Goal: Task Accomplishment & Management: Use online tool/utility

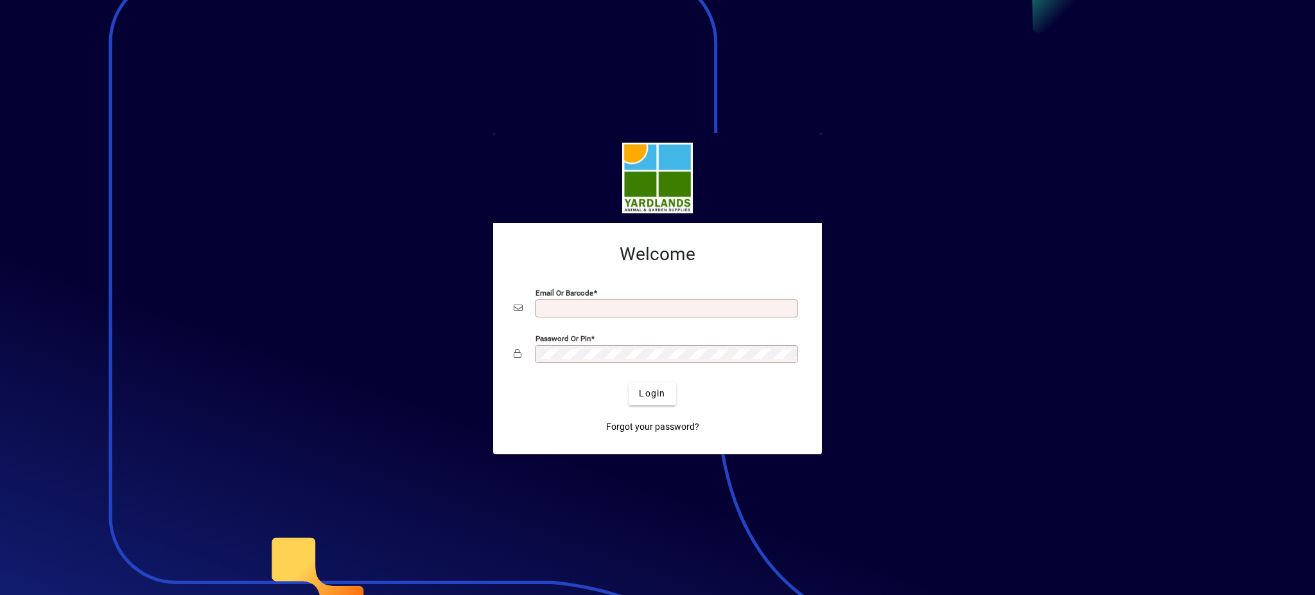
type input "**********"
click at [423, 297] on app-login-layout "**********" at bounding box center [657, 297] width 1315 height 595
click at [555, 416] on div "Forgot your password?" at bounding box center [653, 421] width 288 height 33
click at [646, 400] on span "Login" at bounding box center [652, 393] width 26 height 13
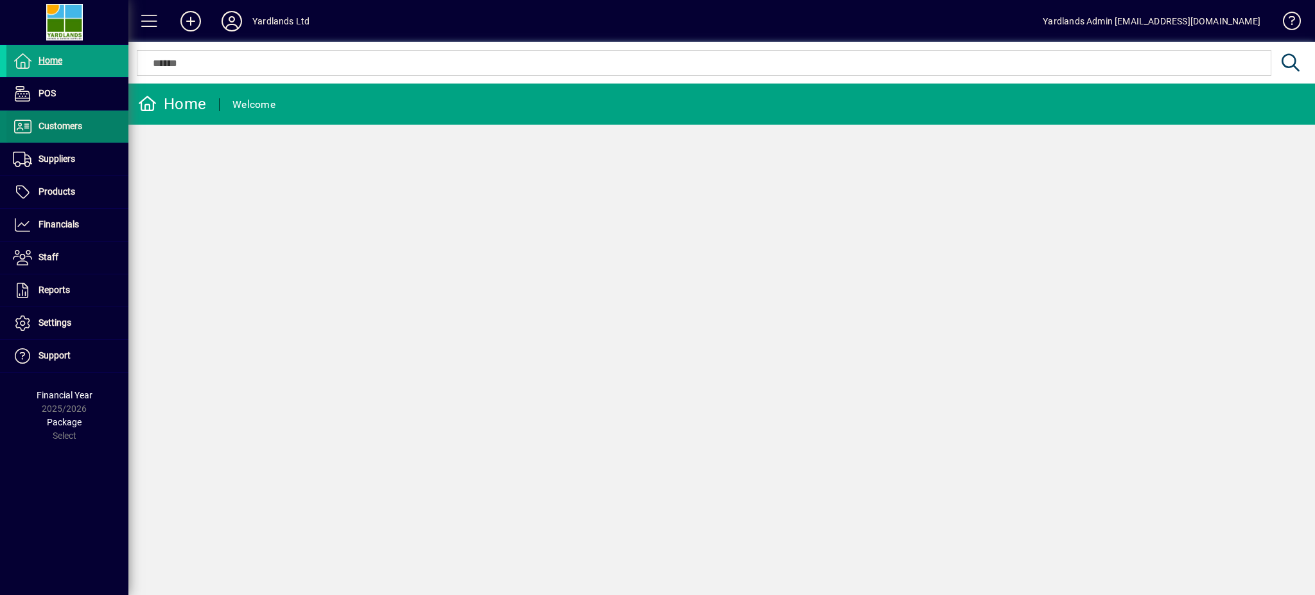
click at [74, 130] on span "Customers" at bounding box center [61, 126] width 44 height 10
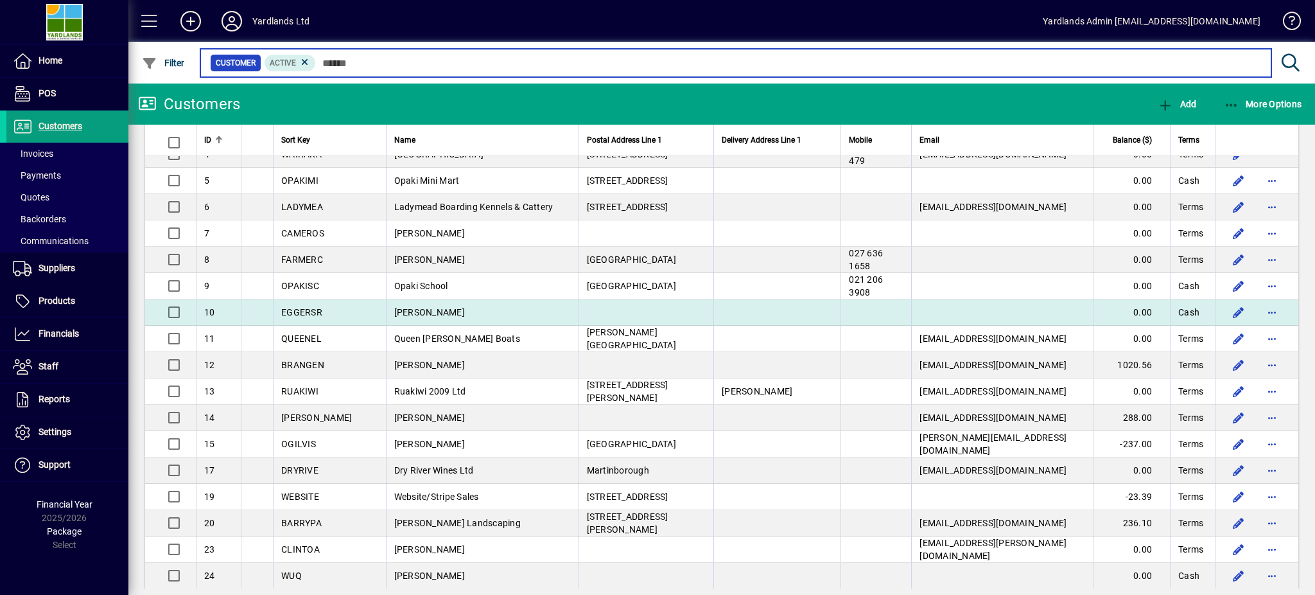
scroll to position [85, 0]
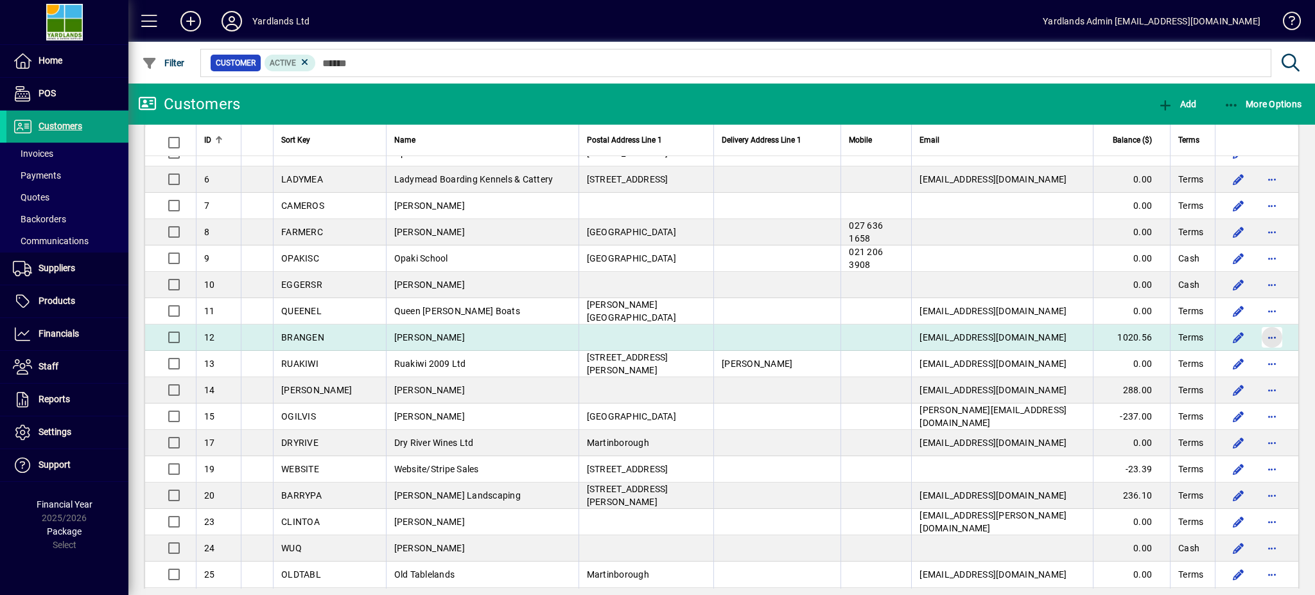
click at [1259, 335] on span "button" at bounding box center [1272, 337] width 31 height 31
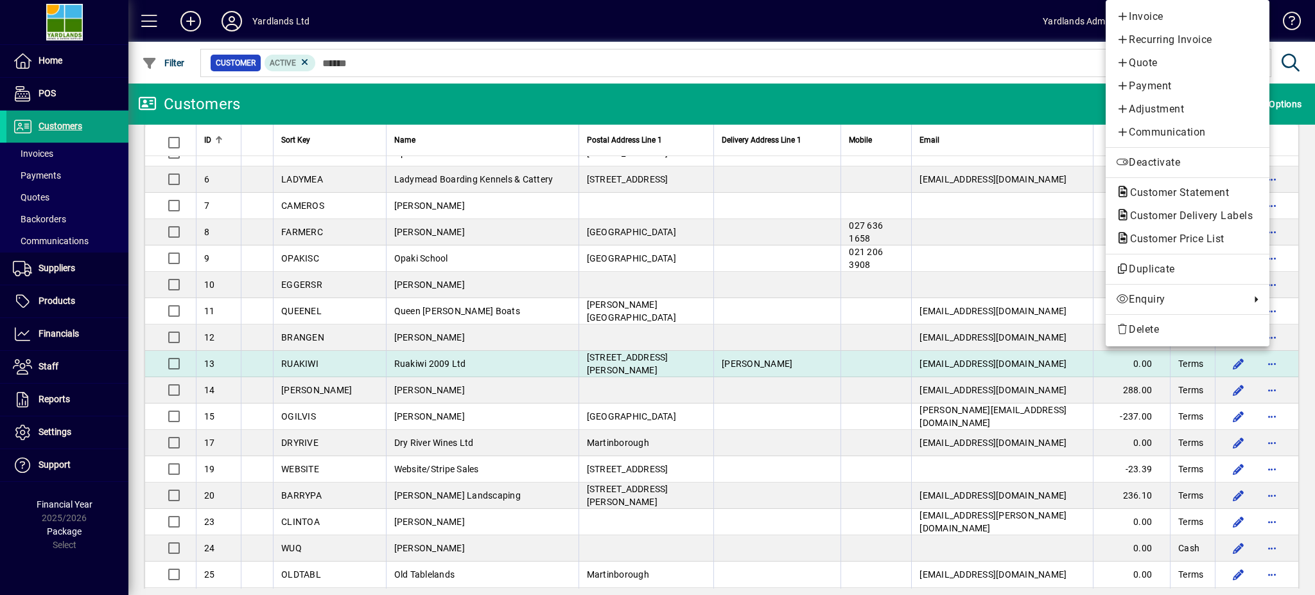
click at [755, 370] on div at bounding box center [657, 297] width 1315 height 595
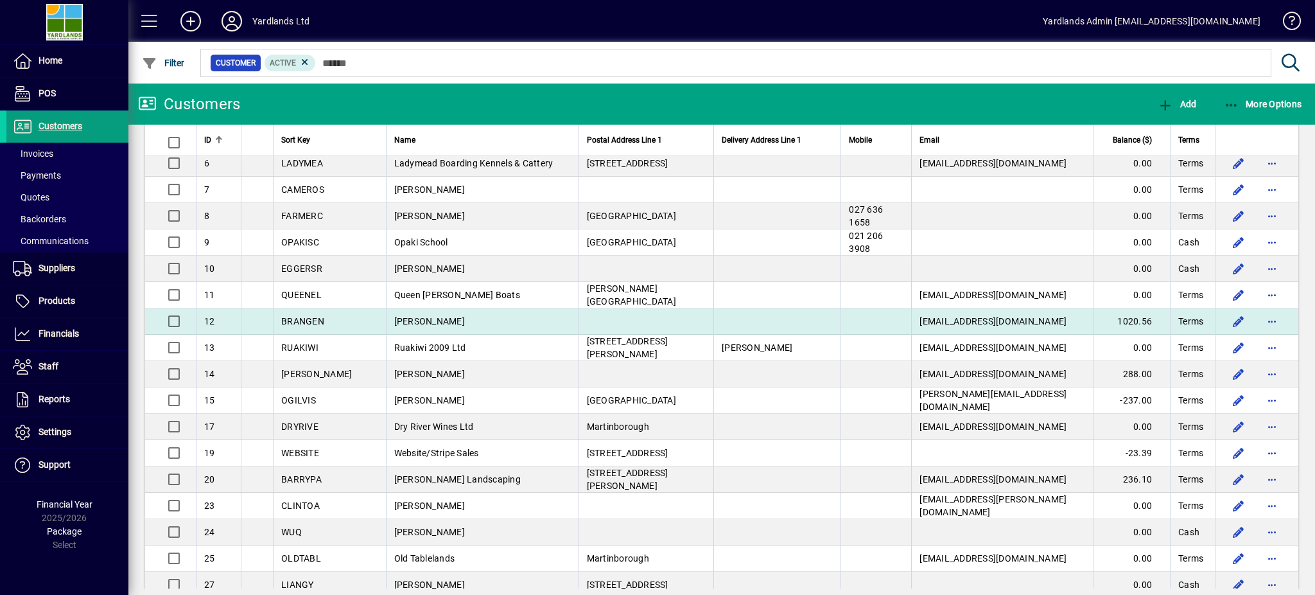
scroll to position [0, 0]
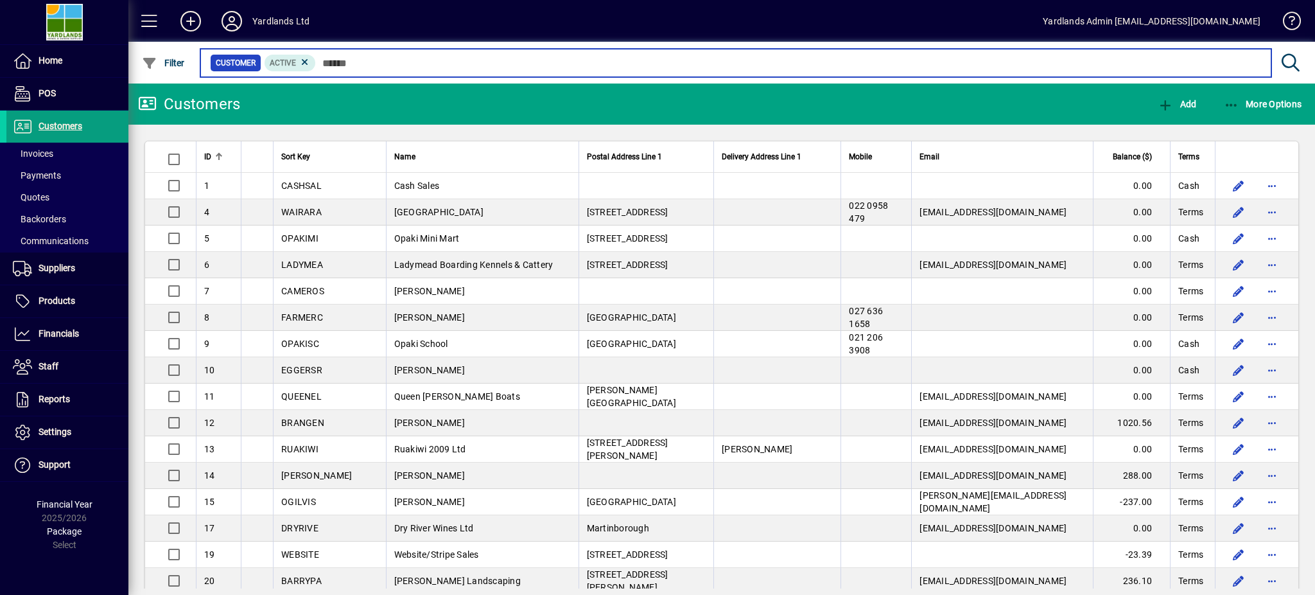
click at [559, 70] on mat-chip-set "Customer Active" at bounding box center [736, 62] width 1070 height 27
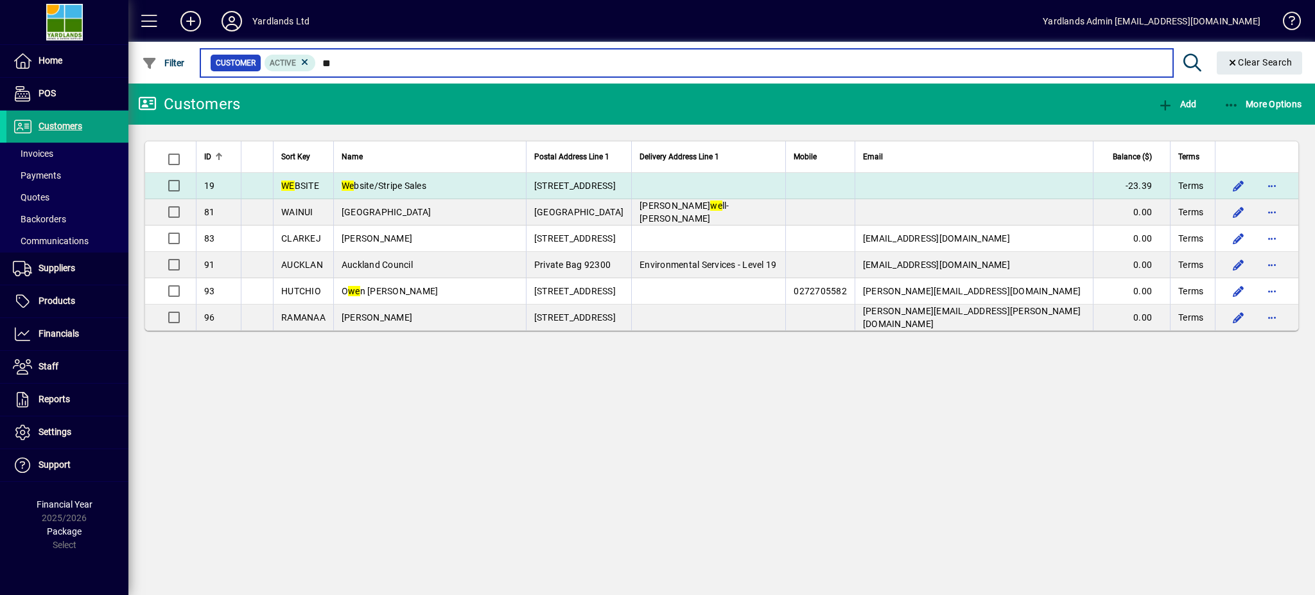
type input "**"
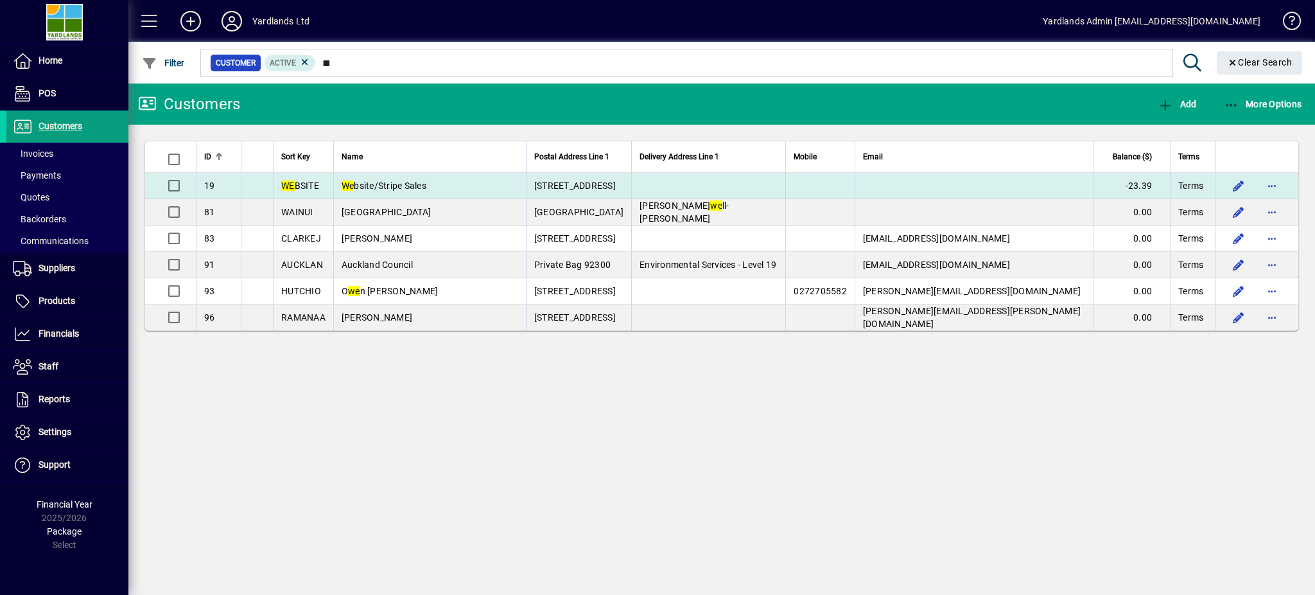
click at [593, 184] on span "[STREET_ADDRESS]" at bounding box center [575, 185] width 82 height 10
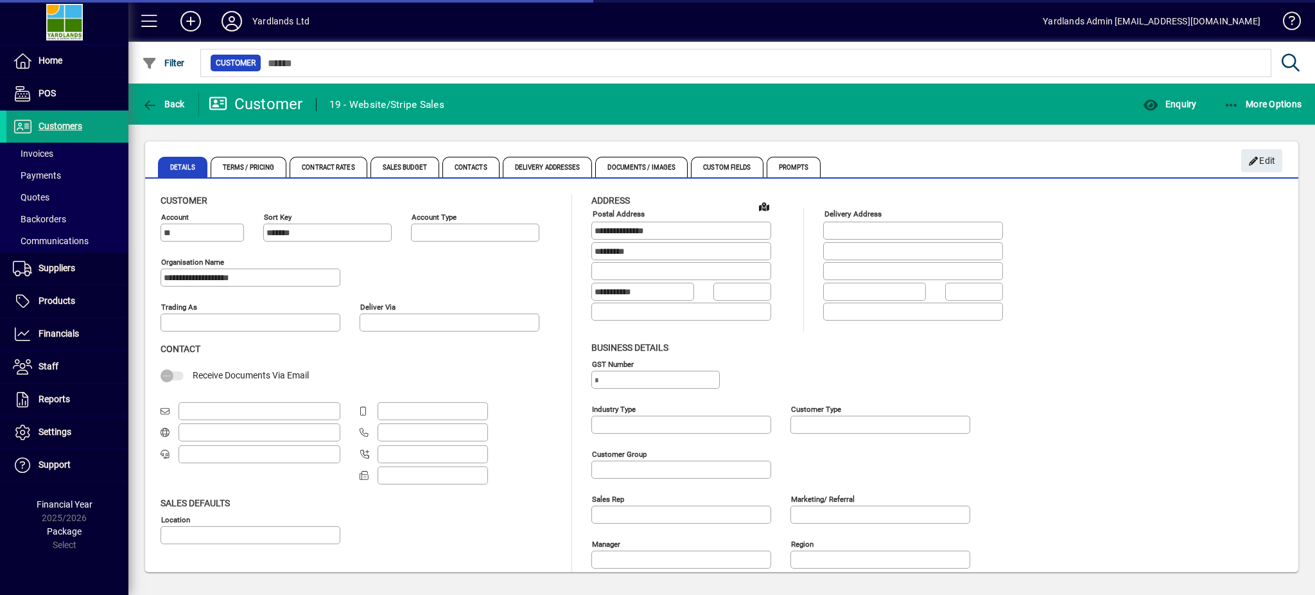
type input "**********"
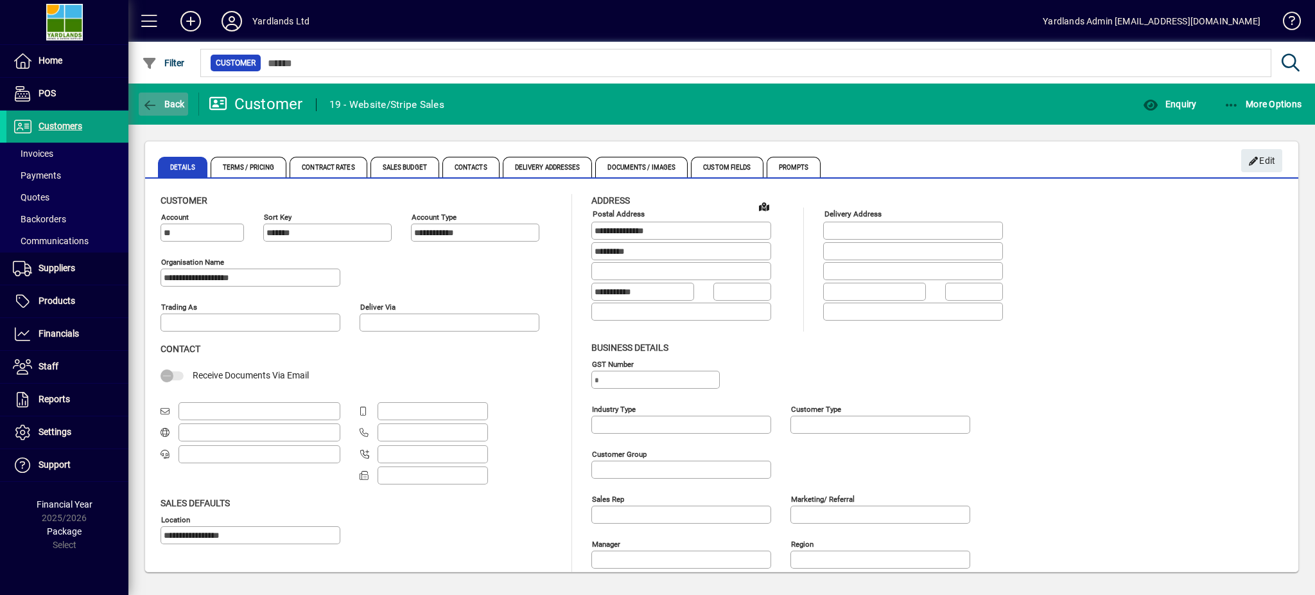
click at [162, 106] on span "Back" at bounding box center [163, 104] width 43 height 10
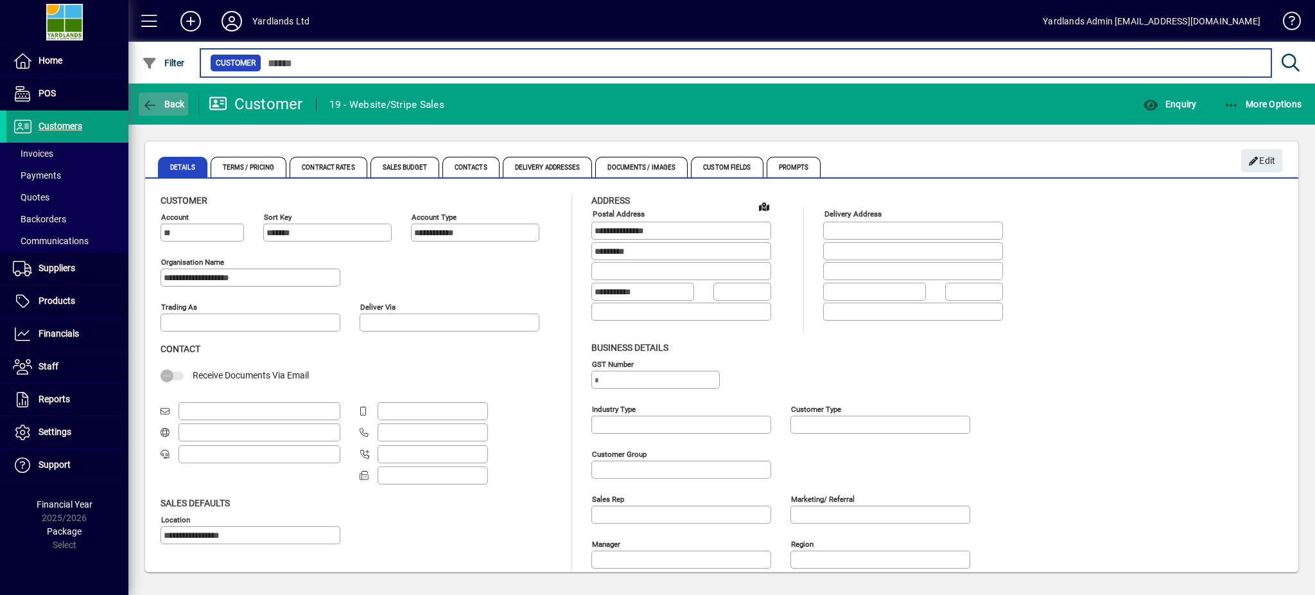
type input "**"
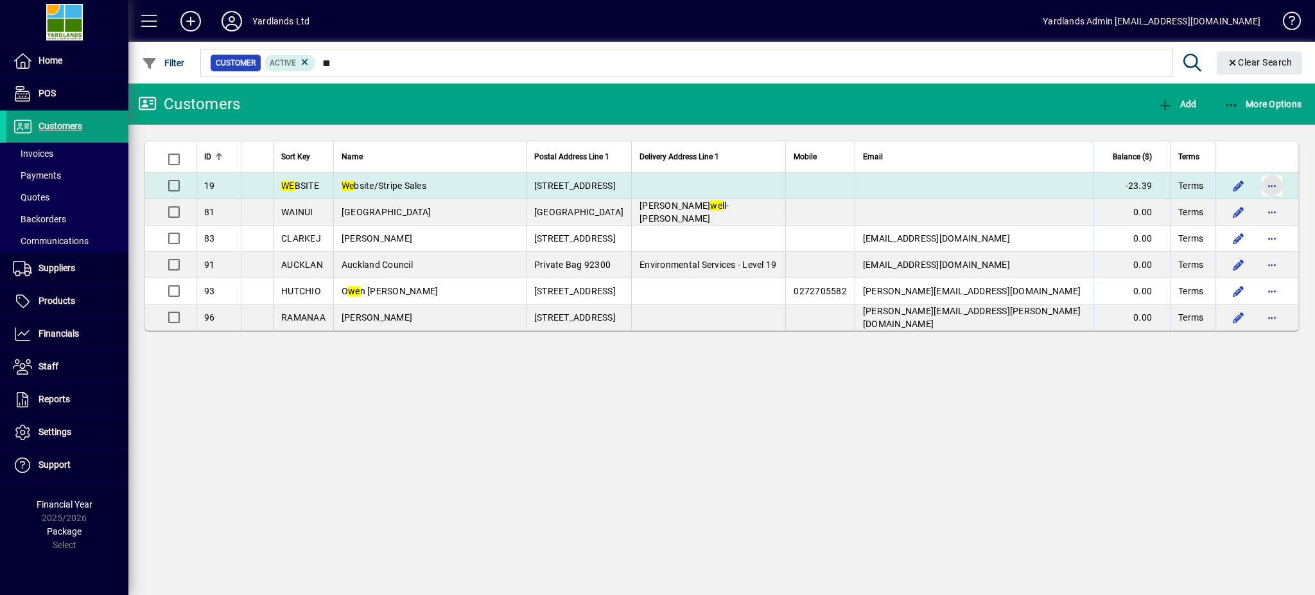
click at [1270, 188] on span "button" at bounding box center [1272, 185] width 31 height 31
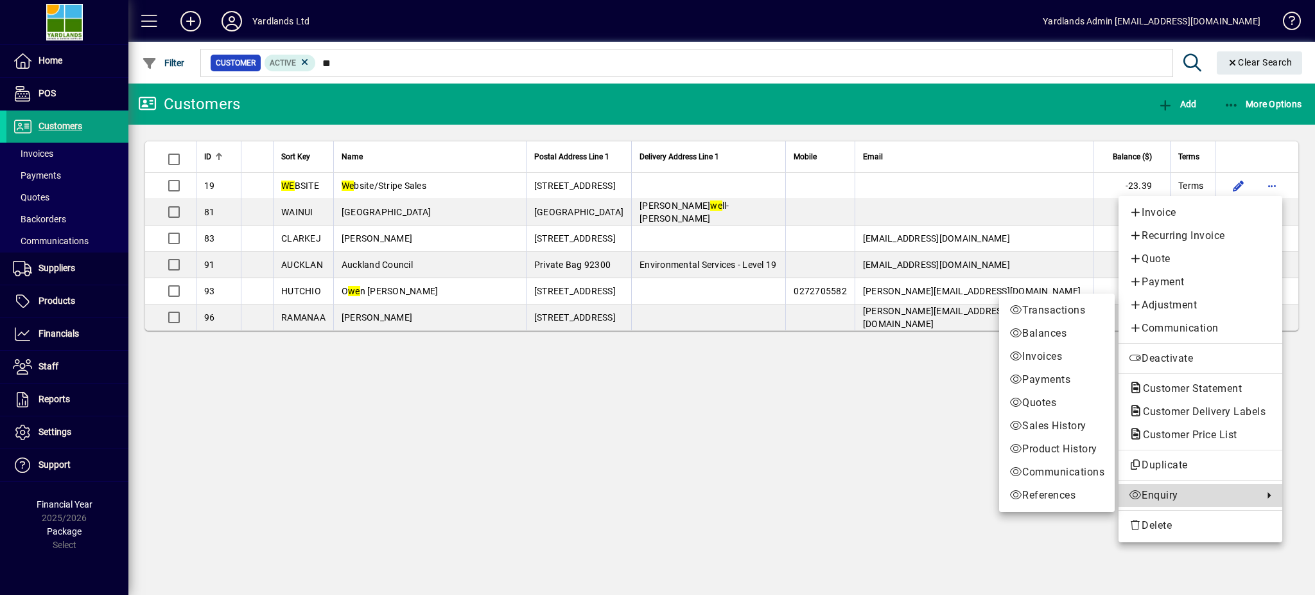
click at [1151, 496] on span "Enquiry" at bounding box center [1193, 494] width 128 height 15
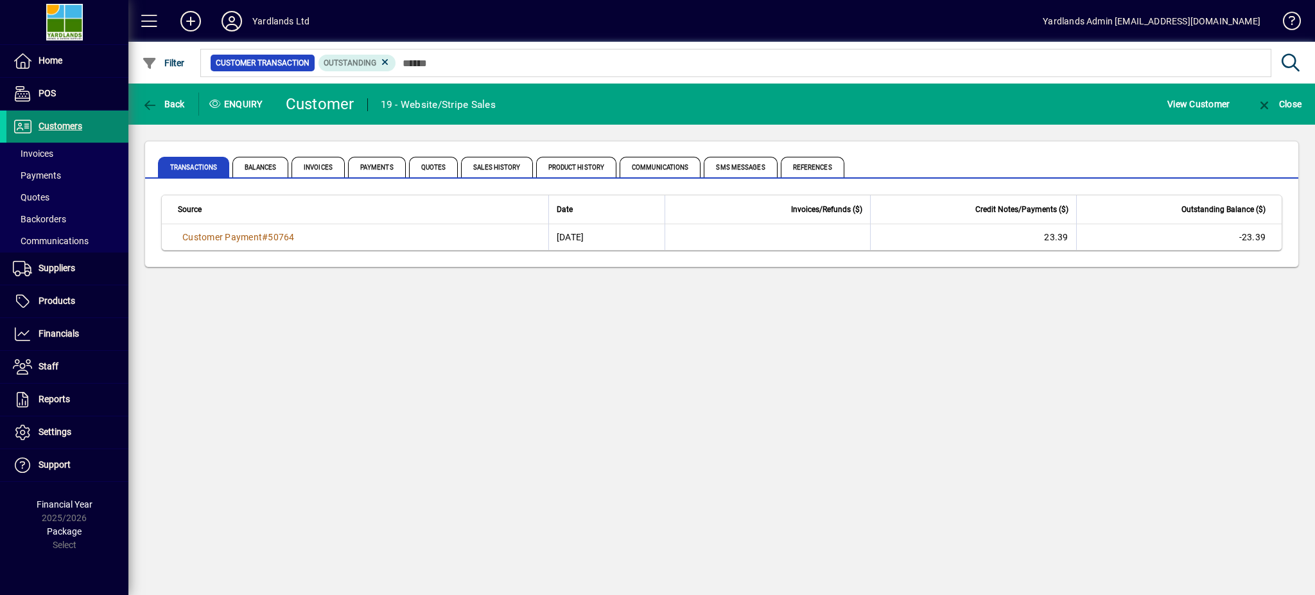
click at [64, 125] on span "Customers" at bounding box center [61, 126] width 44 height 10
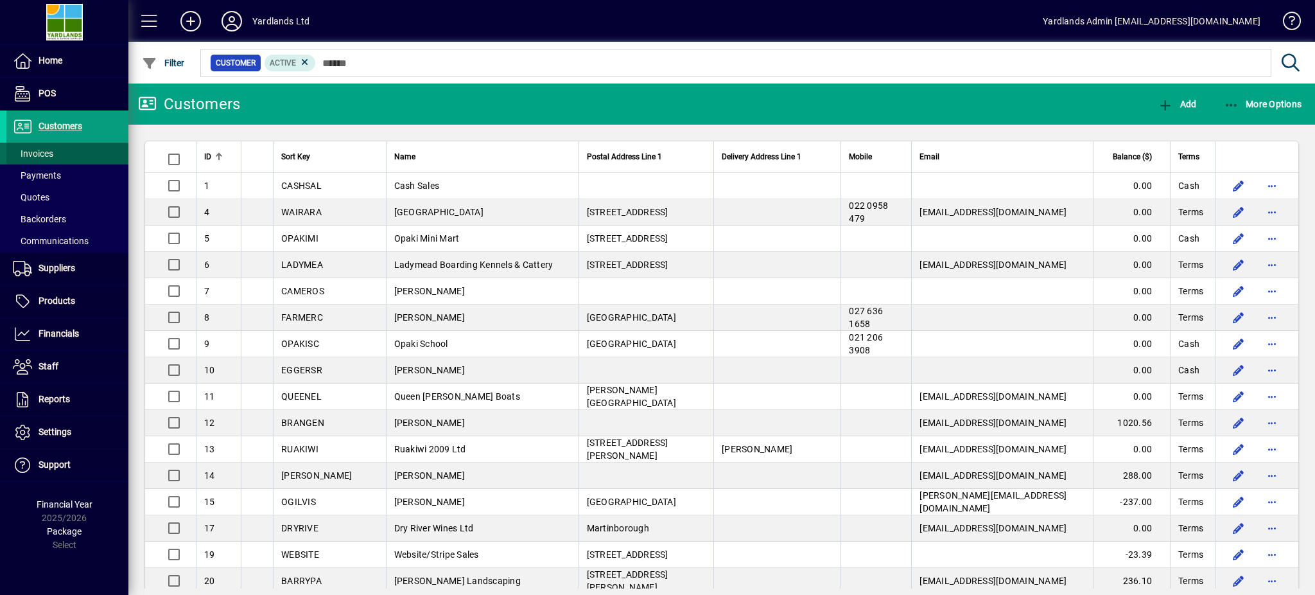
click at [48, 152] on span "Invoices" at bounding box center [33, 153] width 40 height 10
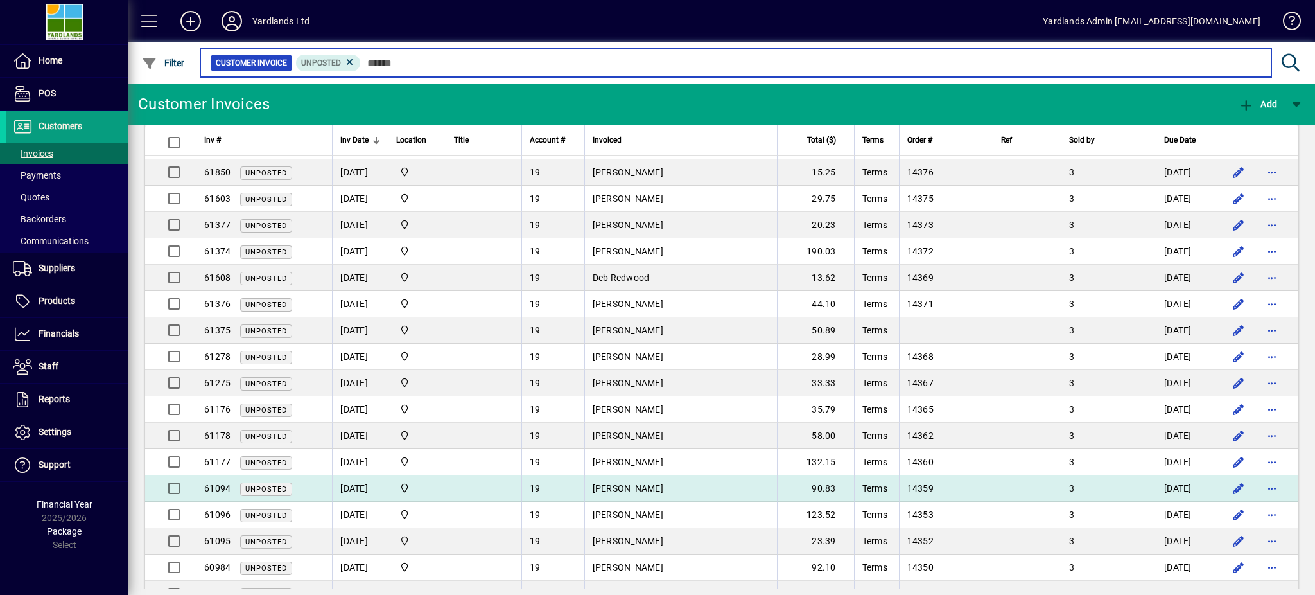
scroll to position [1235, 0]
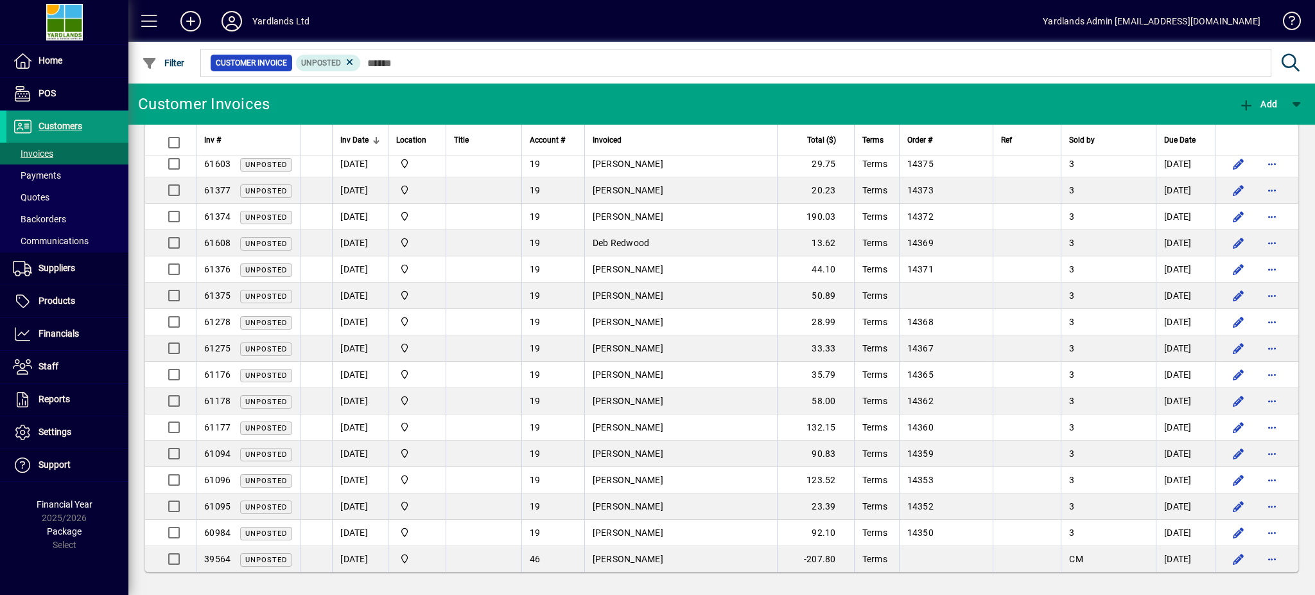
click at [67, 111] on span at bounding box center [67, 126] width 122 height 31
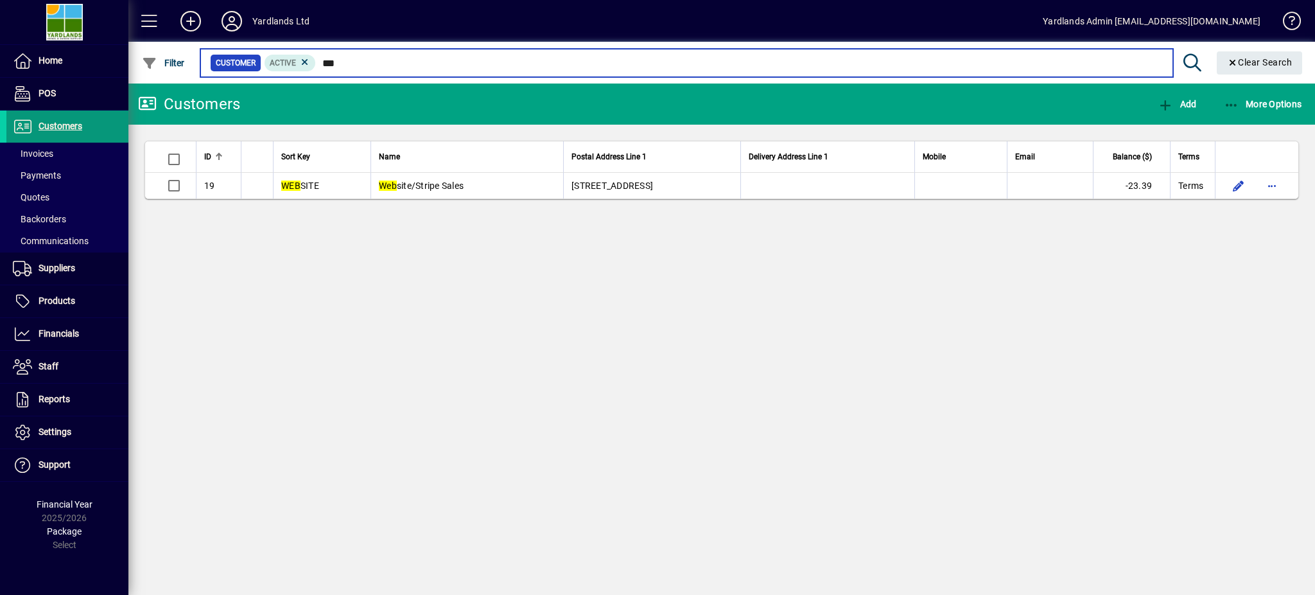
type input "***"
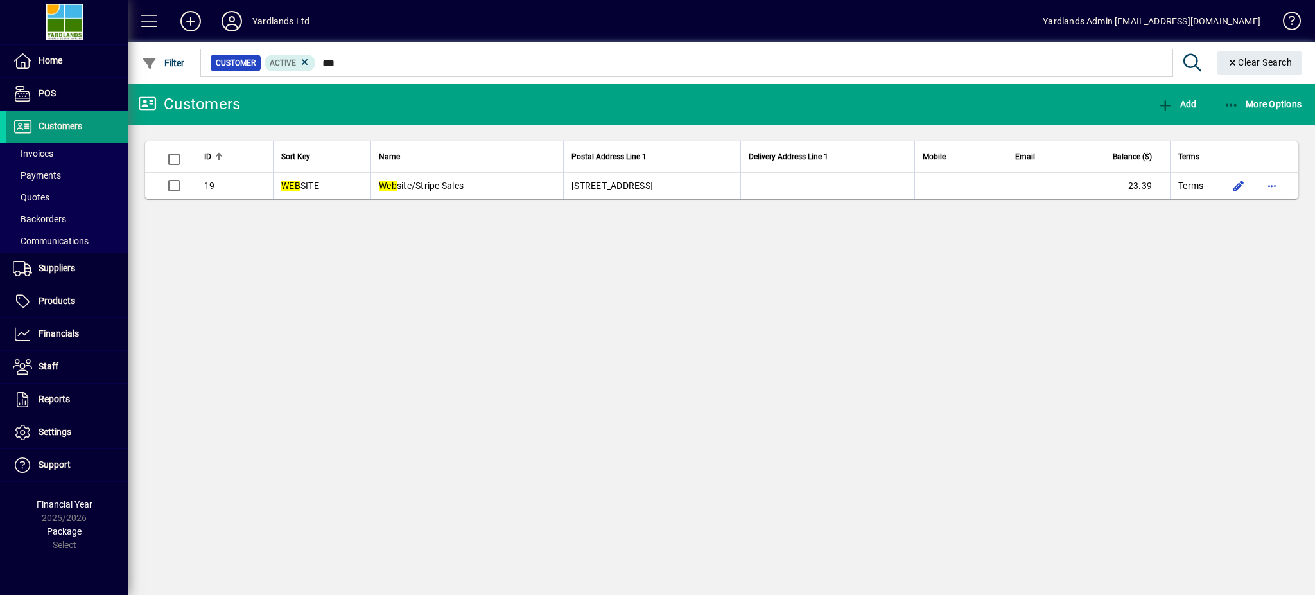
click at [56, 128] on span "Customers" at bounding box center [61, 126] width 44 height 10
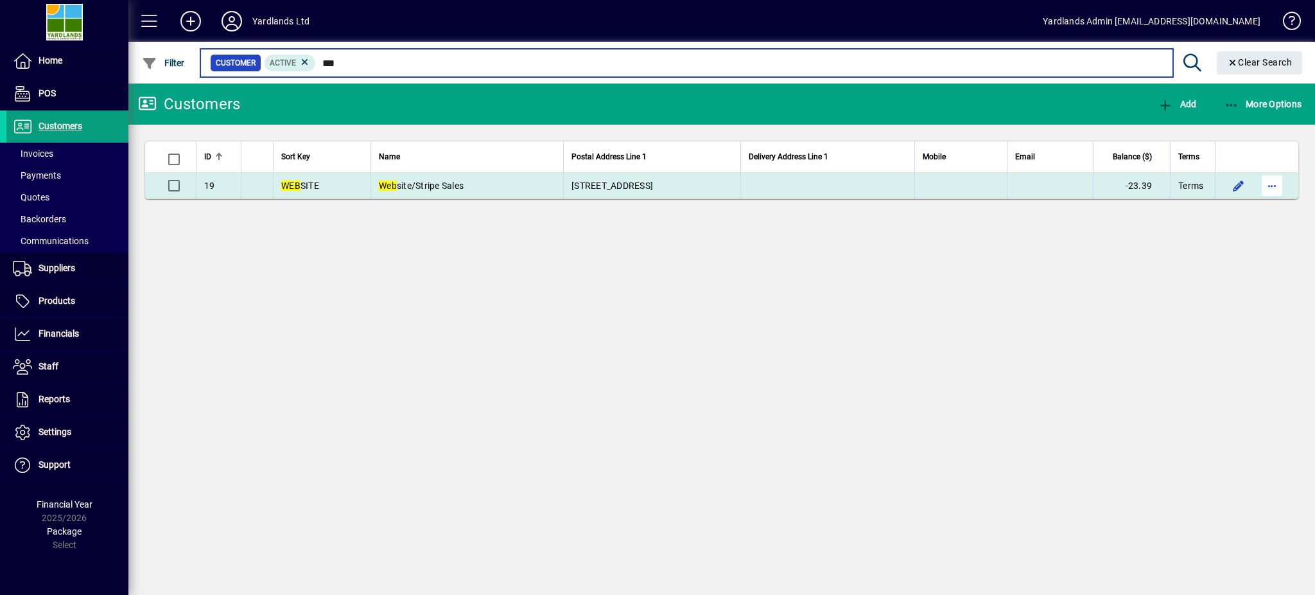
type input "***"
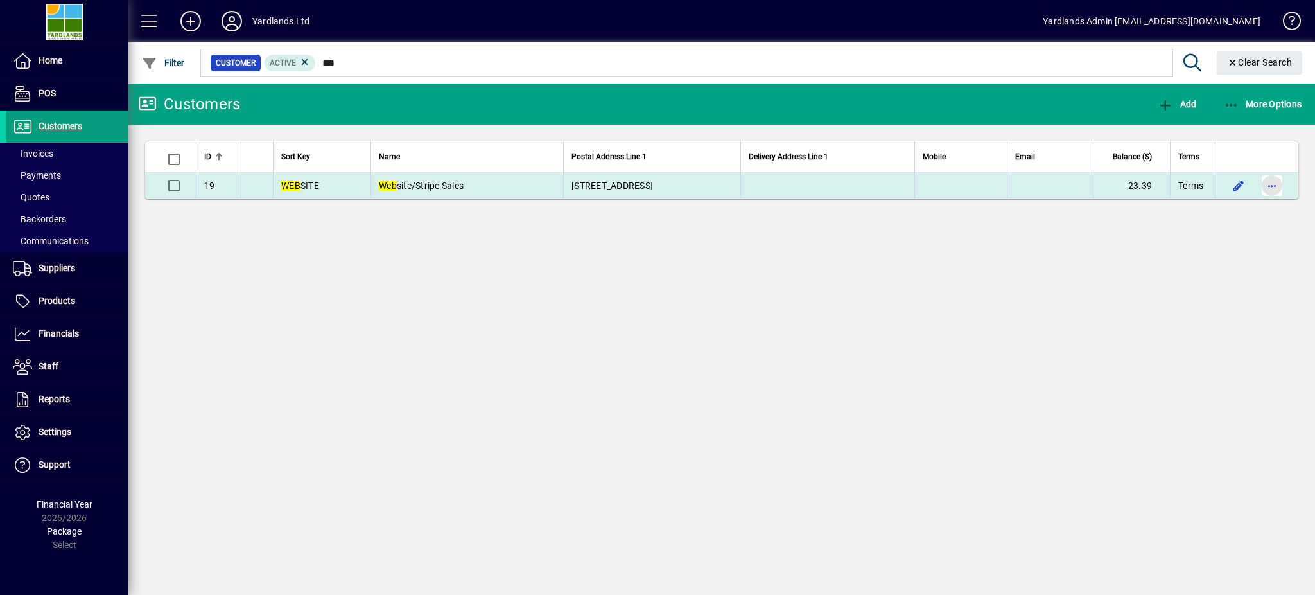
click at [1268, 184] on span "button" at bounding box center [1272, 185] width 31 height 31
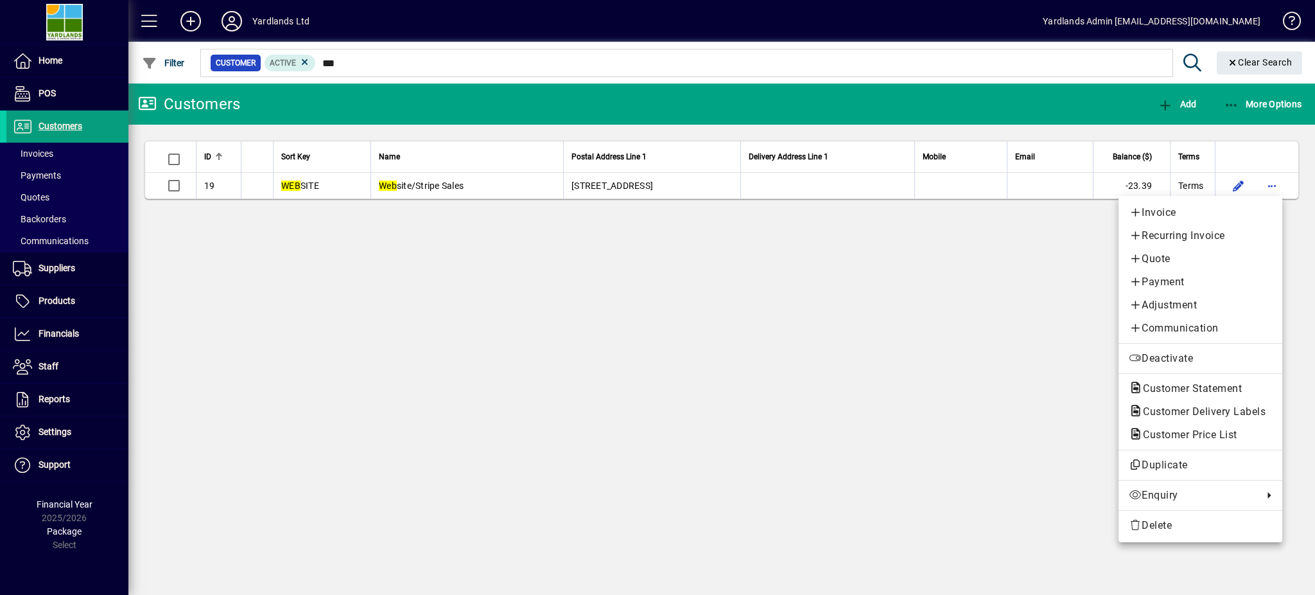
click at [927, 402] on div at bounding box center [657, 297] width 1315 height 595
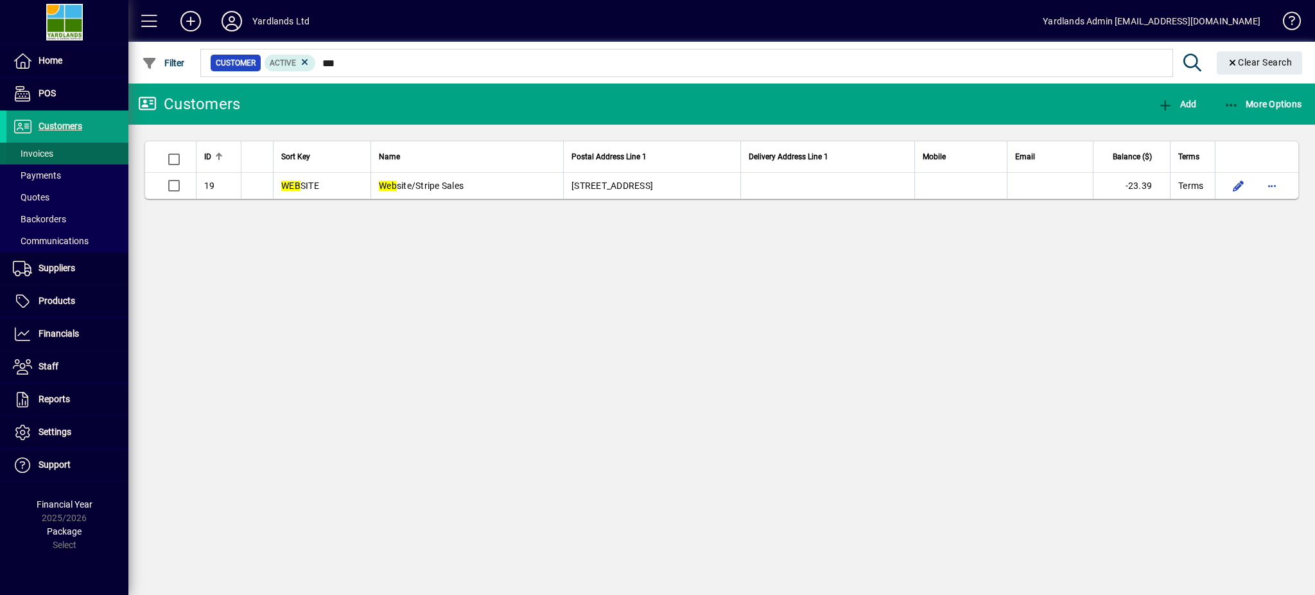
click at [39, 150] on span "Invoices" at bounding box center [33, 153] width 40 height 10
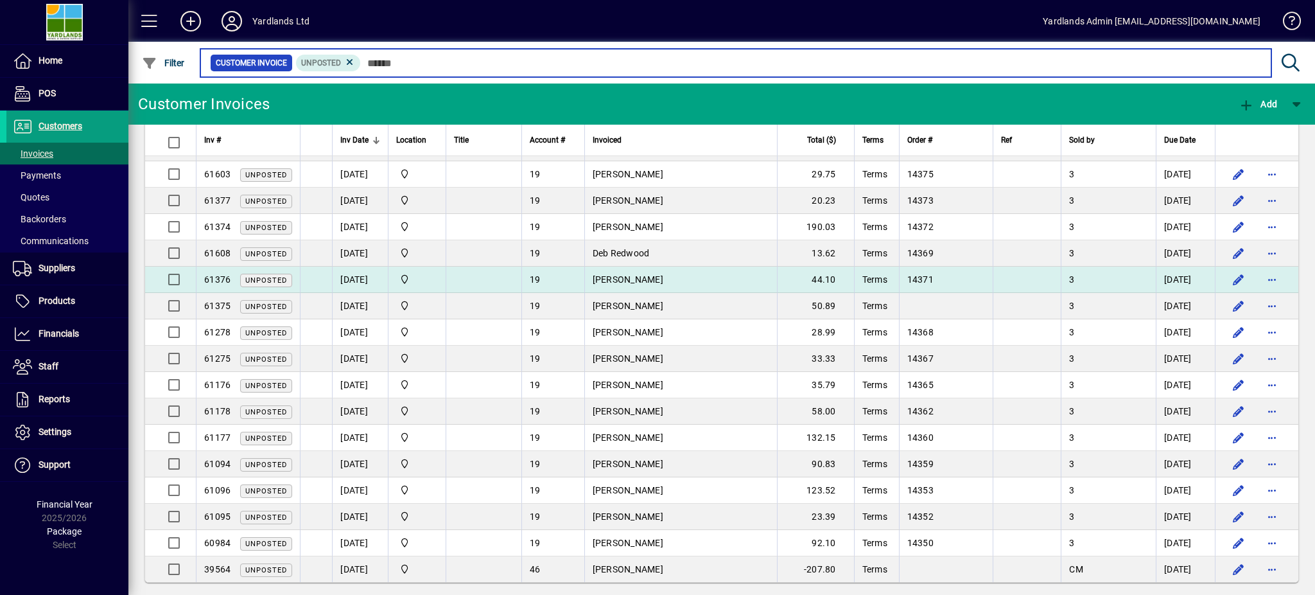
scroll to position [1235, 0]
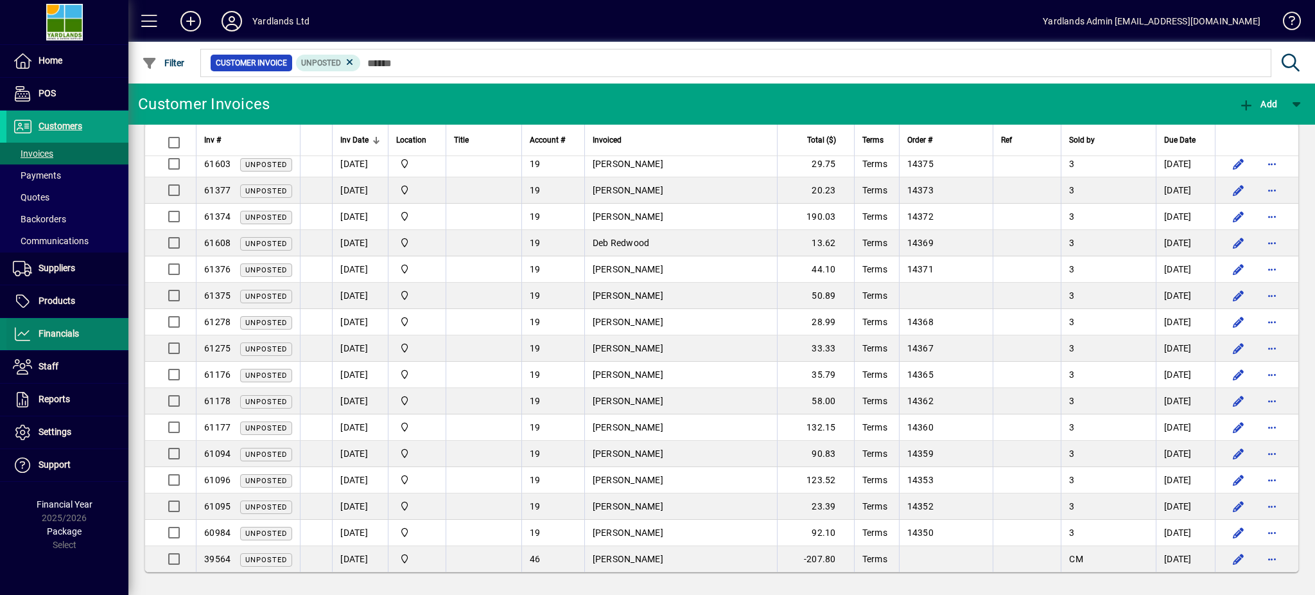
click at [58, 337] on span "Financials" at bounding box center [59, 333] width 40 height 10
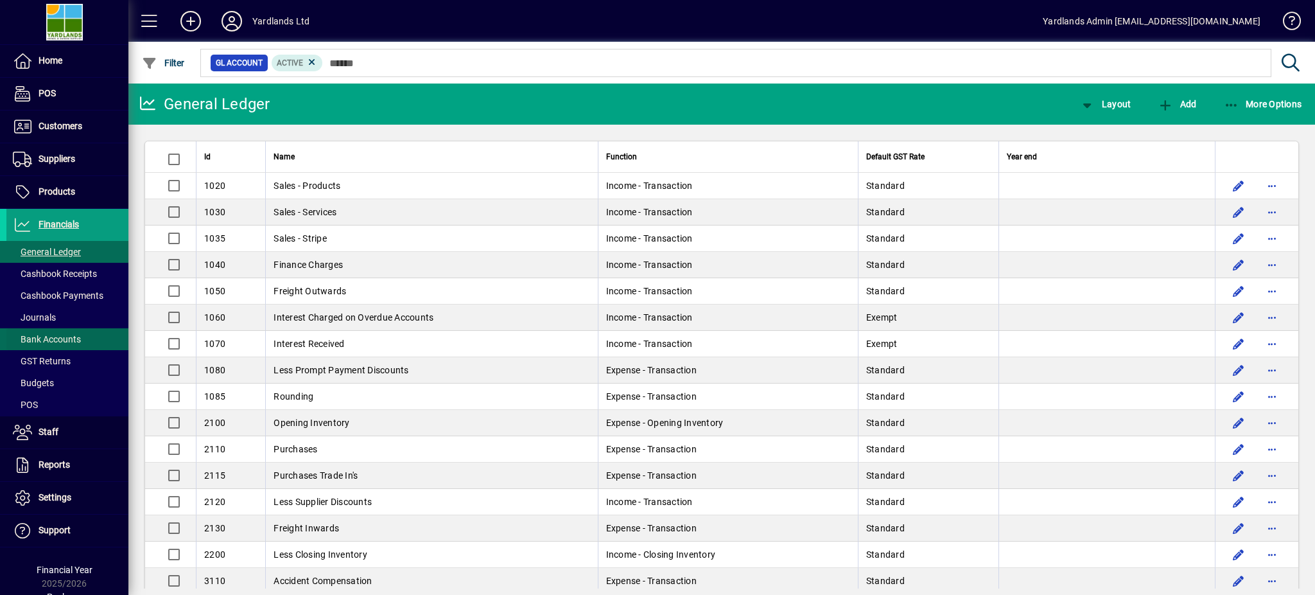
click at [37, 338] on span "Bank Accounts" at bounding box center [47, 339] width 68 height 10
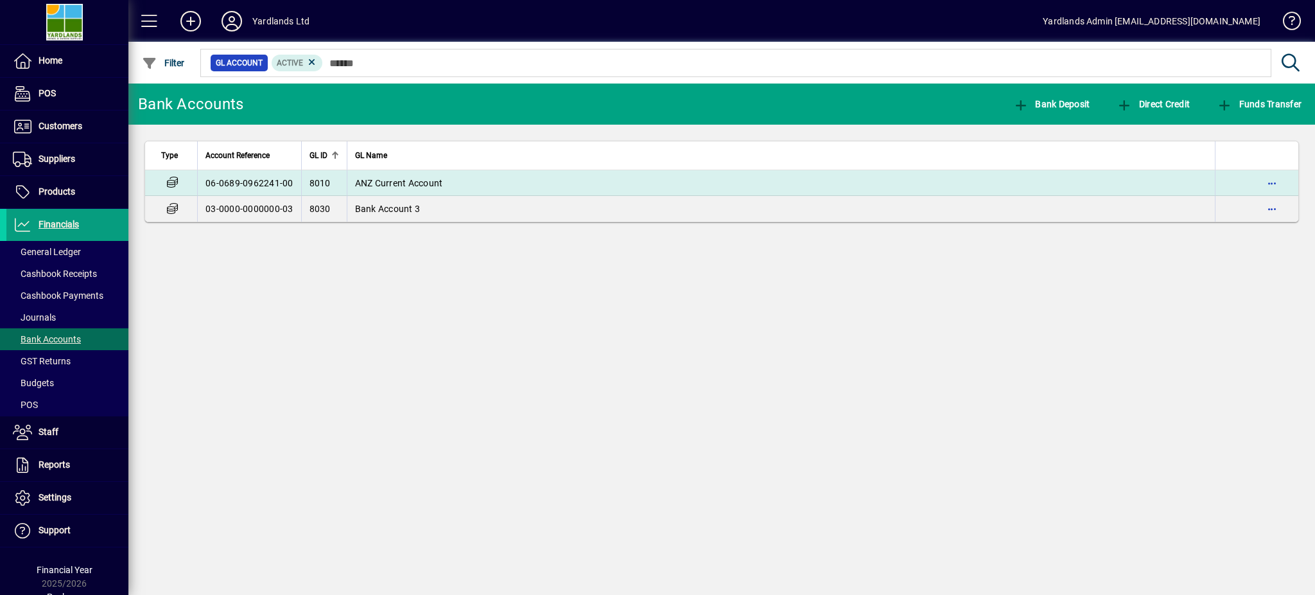
click at [406, 185] on span "ANZ Current Account" at bounding box center [399, 183] width 88 height 10
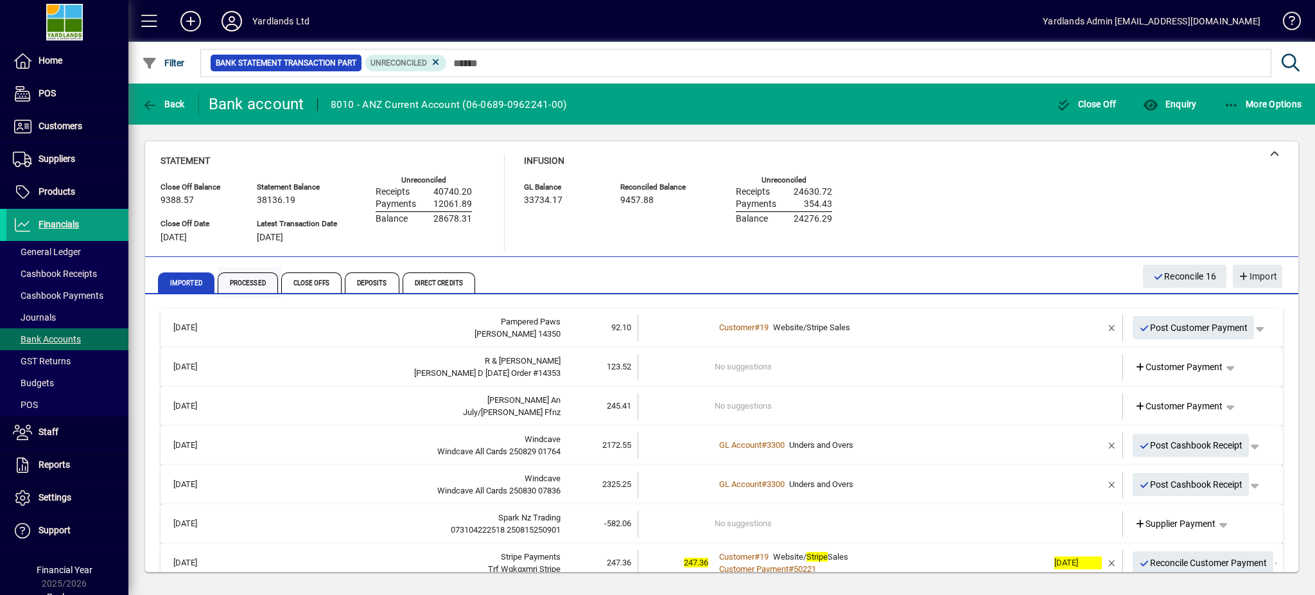
click at [245, 281] on span "Processed" at bounding box center [248, 282] width 60 height 21
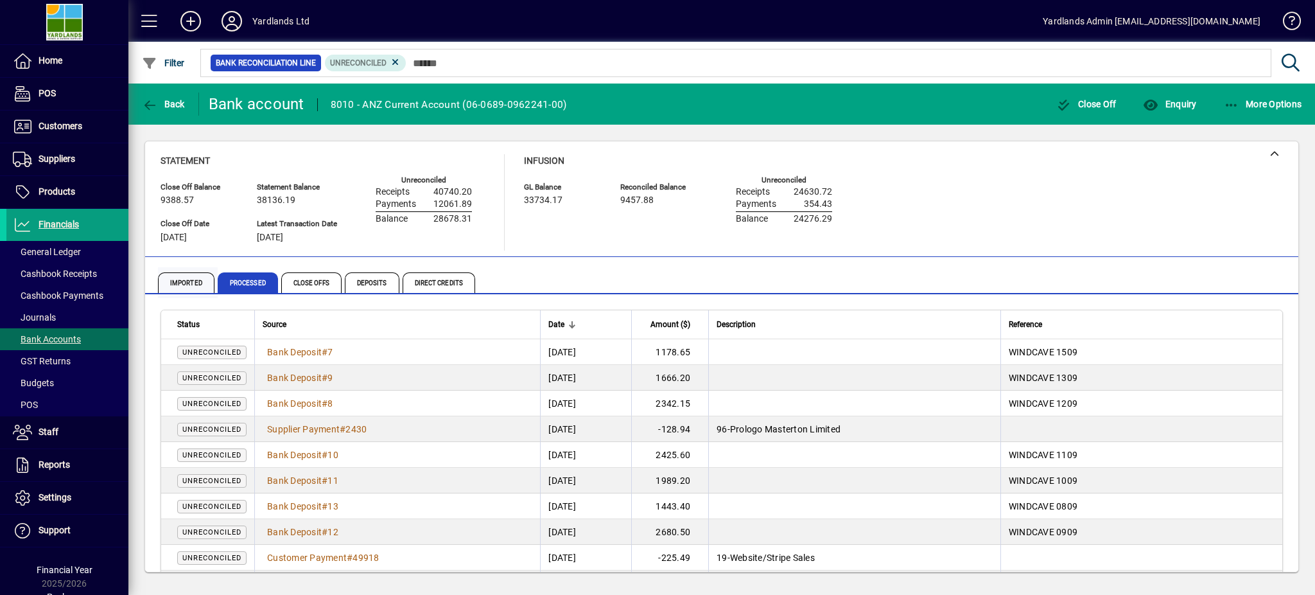
click at [186, 283] on span "Imported" at bounding box center [186, 282] width 57 height 21
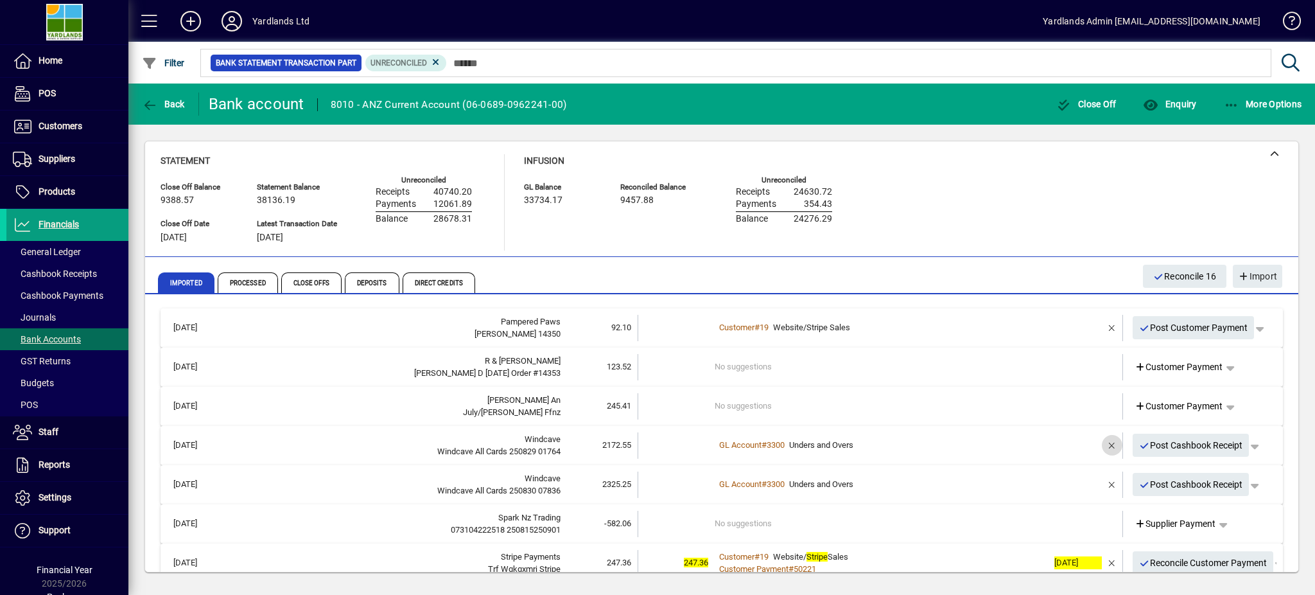
click at [1097, 447] on span "button" at bounding box center [1112, 445] width 31 height 31
click at [1097, 484] on span "button" at bounding box center [1112, 484] width 31 height 31
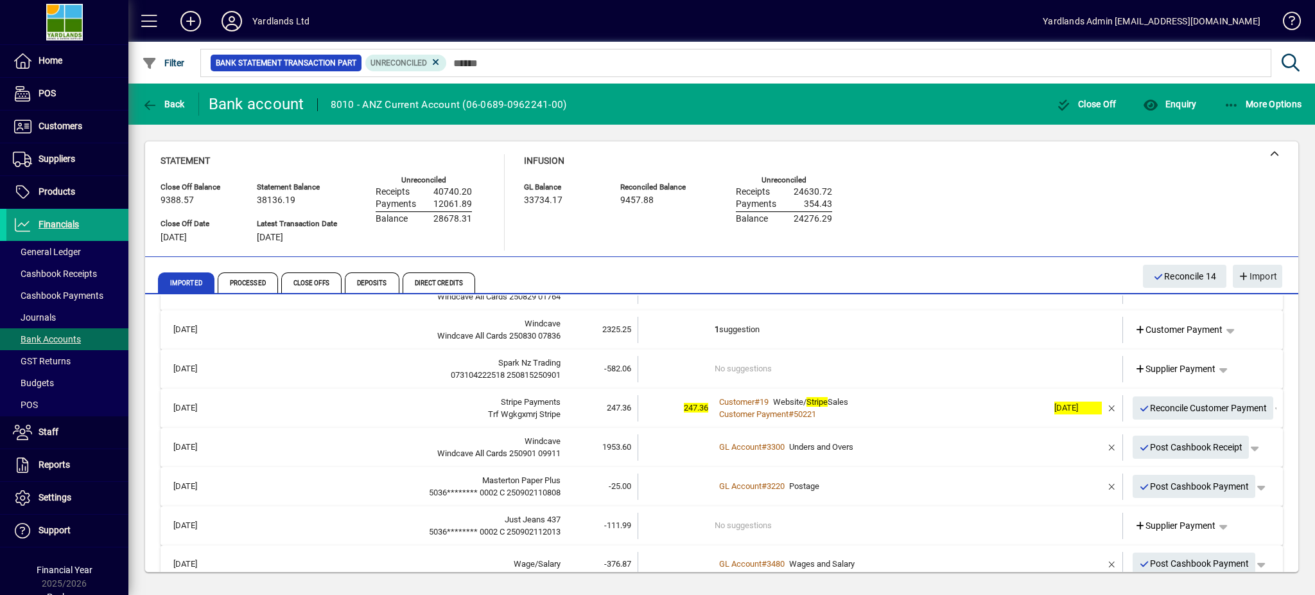
scroll to position [171, 0]
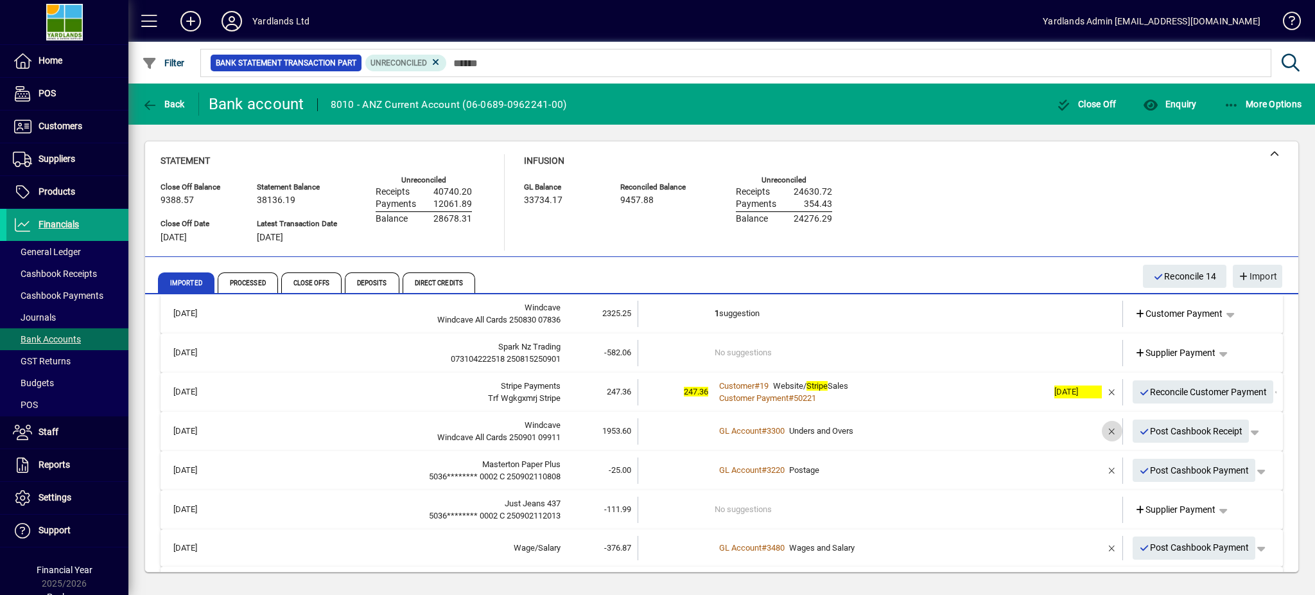
click at [1098, 430] on span "button" at bounding box center [1112, 430] width 31 height 31
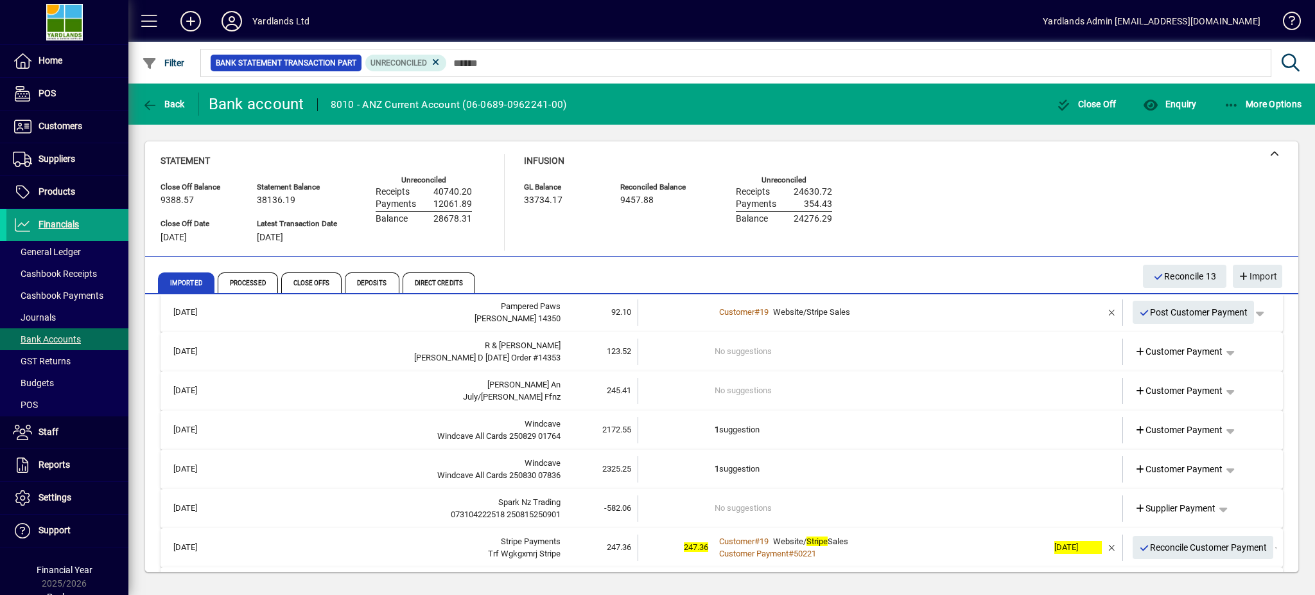
scroll to position [0, 0]
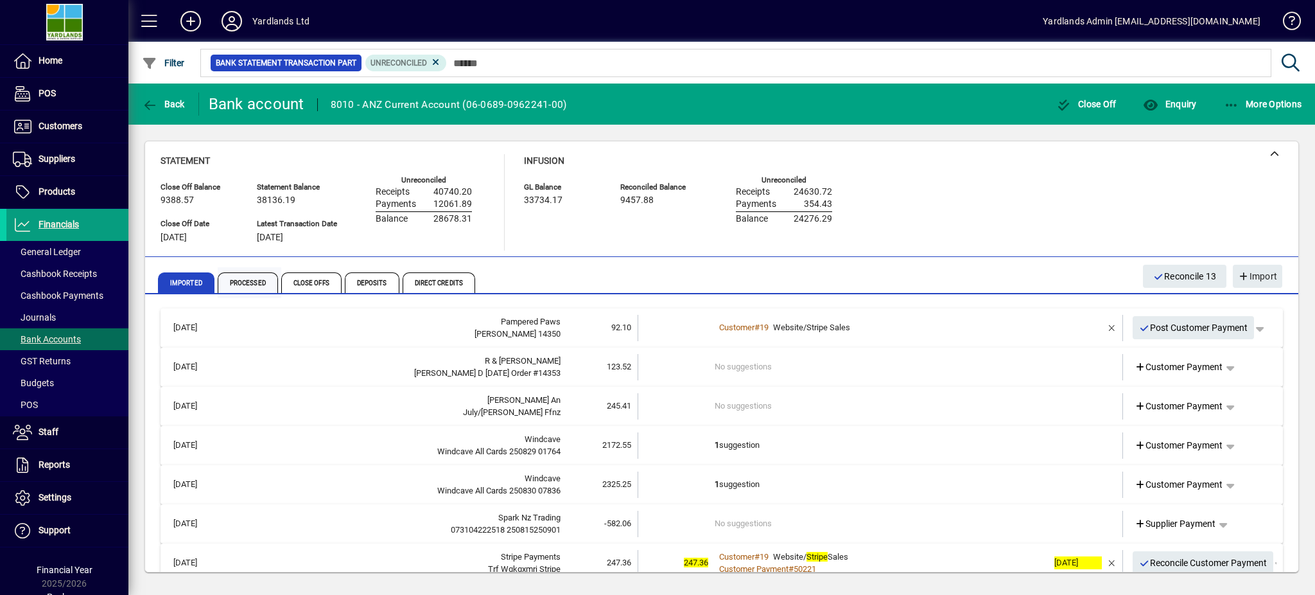
click at [237, 279] on span "Processed" at bounding box center [248, 282] width 60 height 21
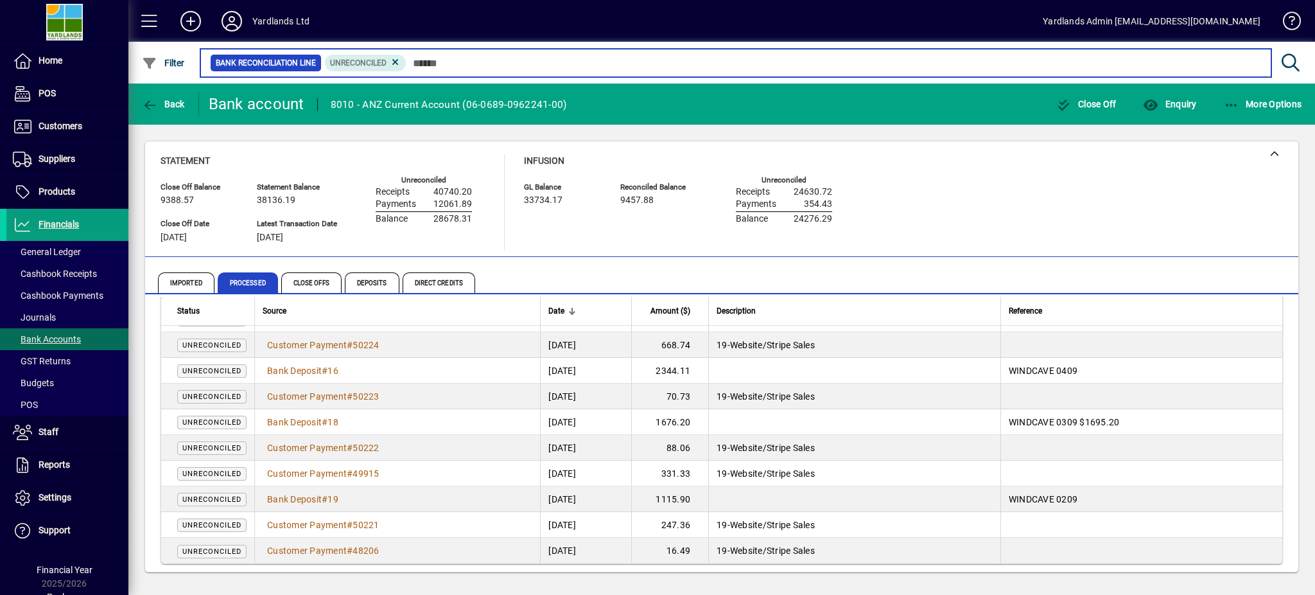
scroll to position [291, 0]
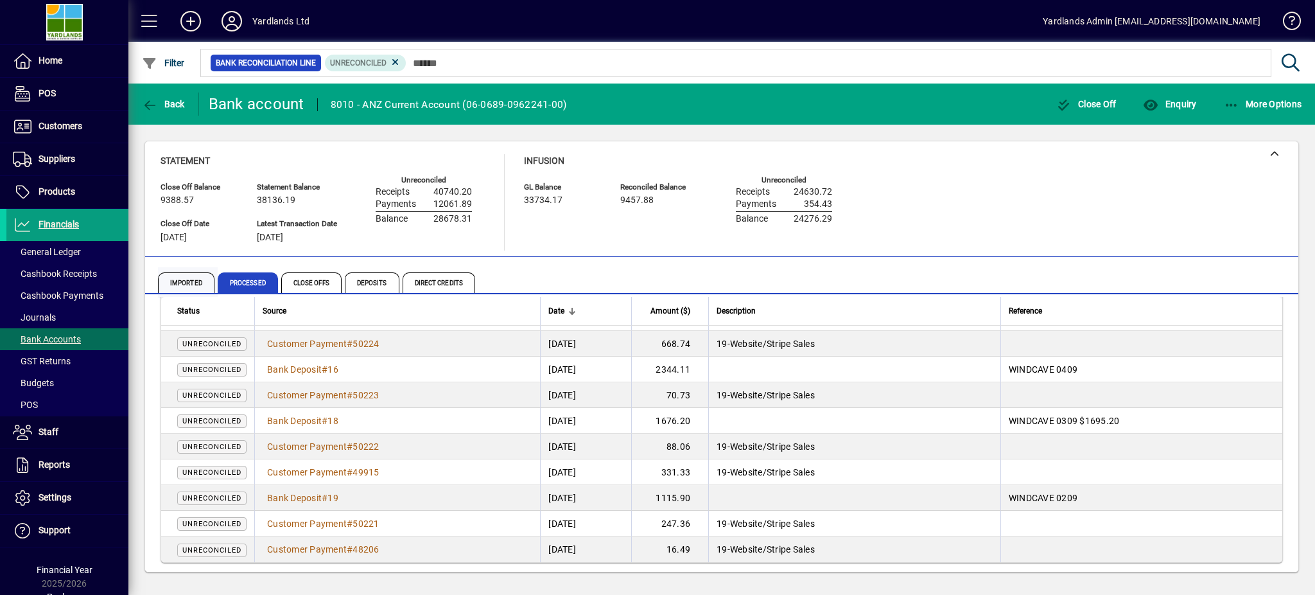
click at [191, 282] on span "Imported" at bounding box center [186, 282] width 57 height 21
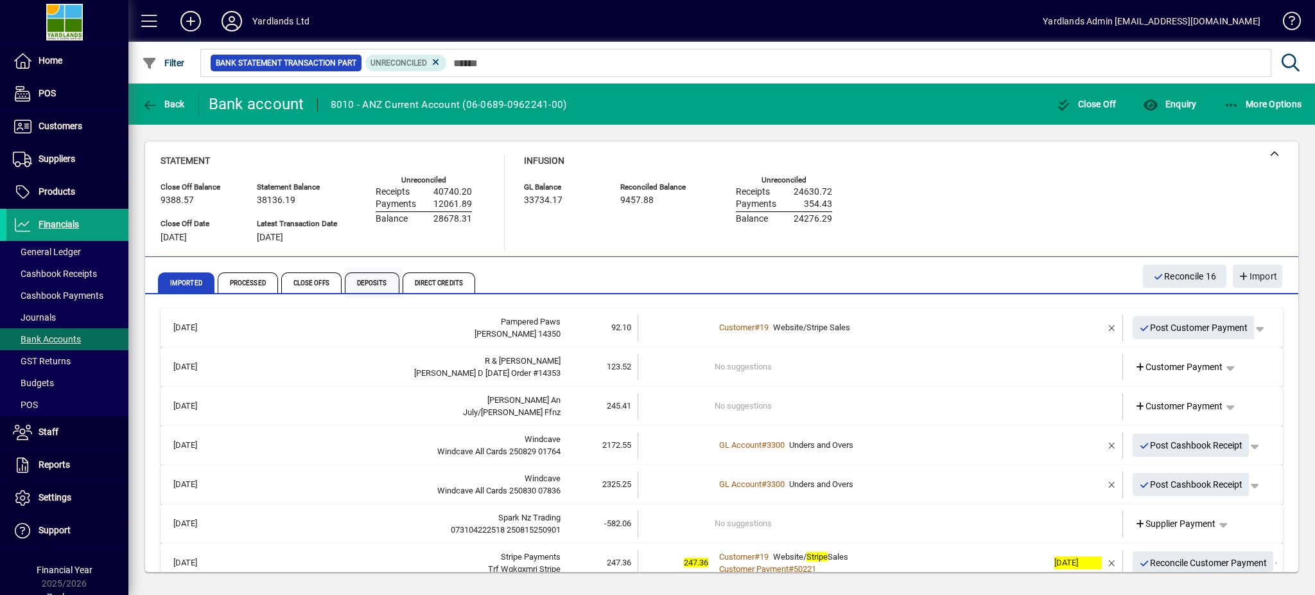
click at [373, 280] on span "Deposits" at bounding box center [372, 282] width 55 height 21
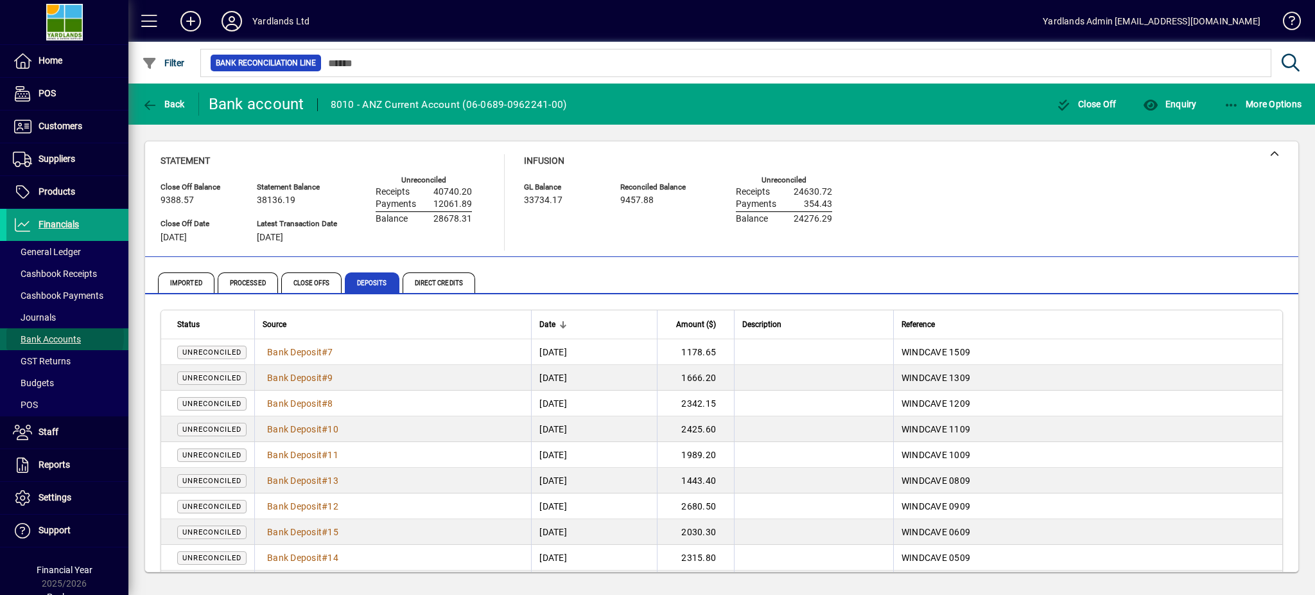
click at [64, 337] on span "Bank Accounts" at bounding box center [47, 339] width 68 height 10
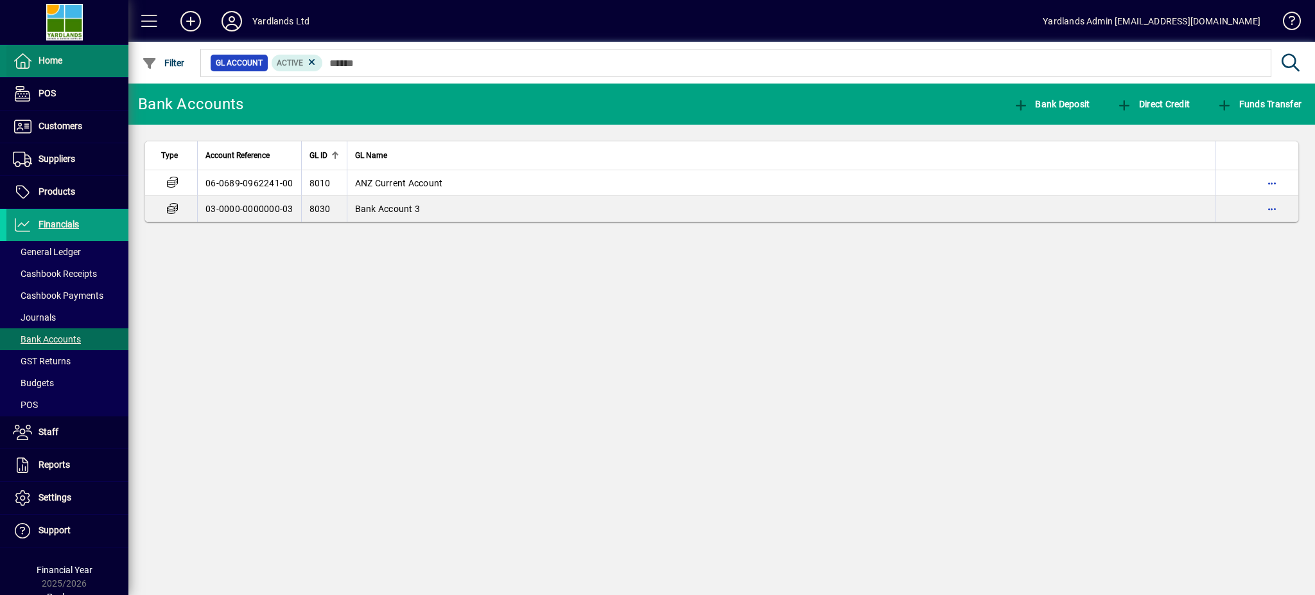
click at [58, 64] on span "Home" at bounding box center [51, 60] width 24 height 10
